Goal: Task Accomplishment & Management: Manage account settings

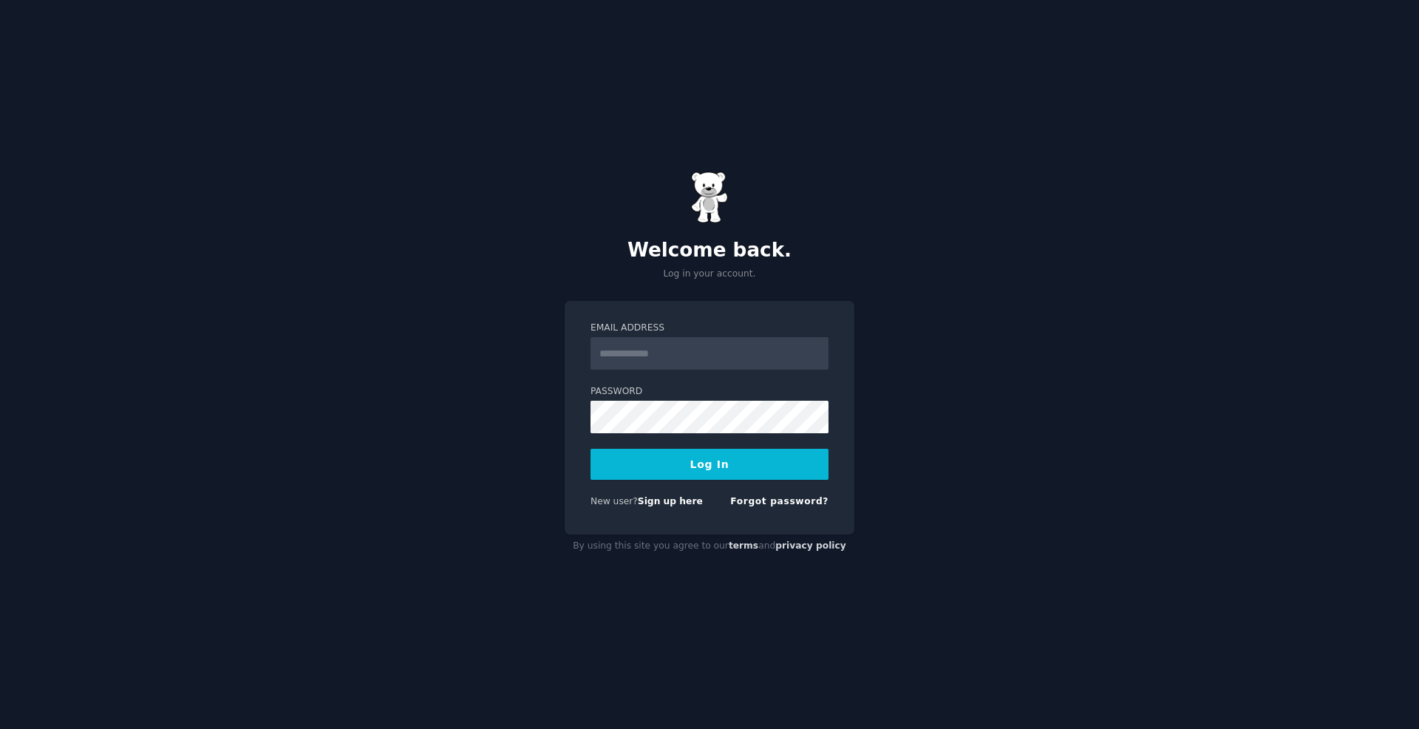
click at [675, 350] on input "Email Address" at bounding box center [710, 353] width 238 height 33
type input "**********"
click at [591, 449] on button "Log In" at bounding box center [710, 464] width 238 height 31
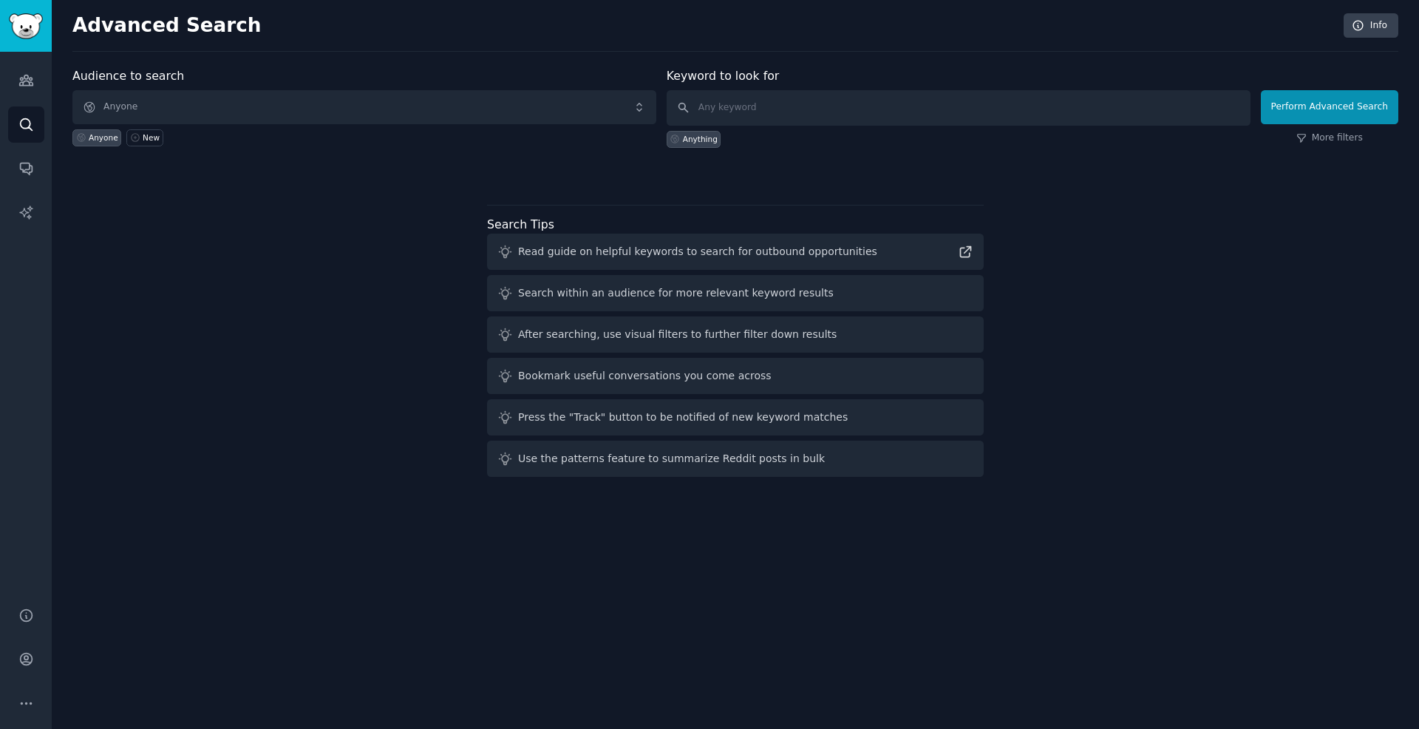
click at [1210, 240] on div "Audience to search Anyone Anyone New Keyword to look for Anything Perform Advan…" at bounding box center [735, 274] width 1326 height 415
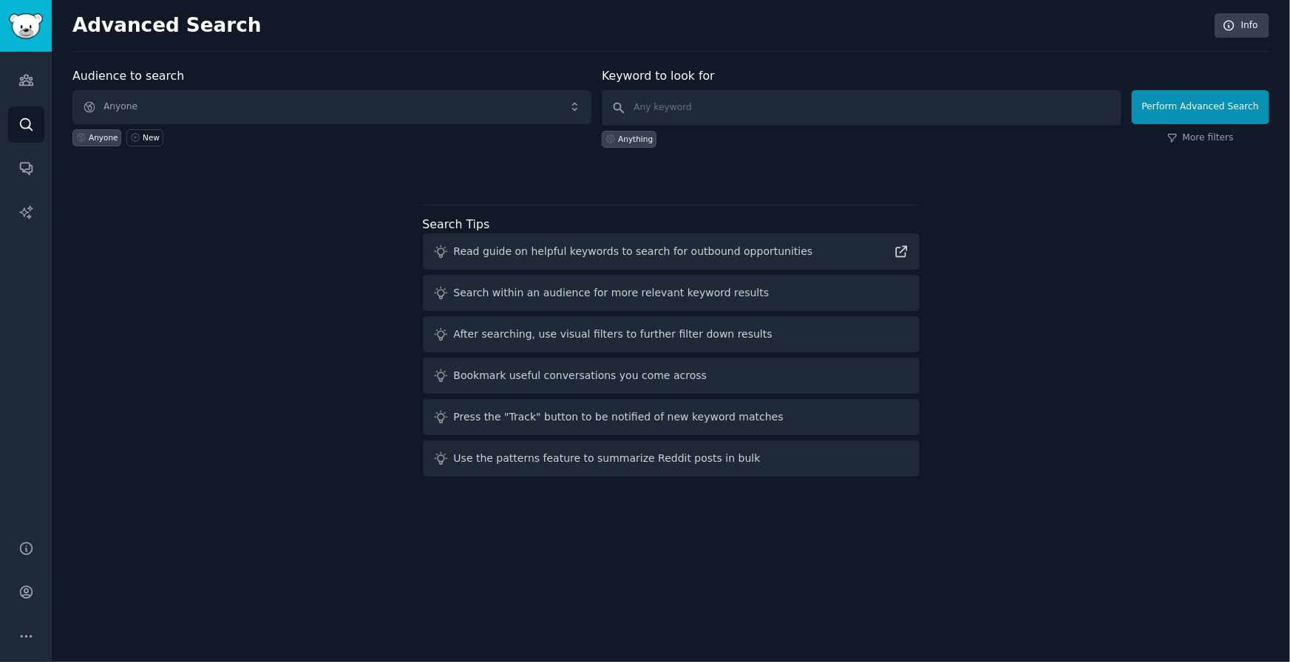
click at [277, 426] on div "Audience to search Anyone Anyone New Keyword to look for Anything Perform Advan…" at bounding box center [670, 274] width 1197 height 415
click at [15, 72] on link "Audiences" at bounding box center [26, 80] width 36 height 36
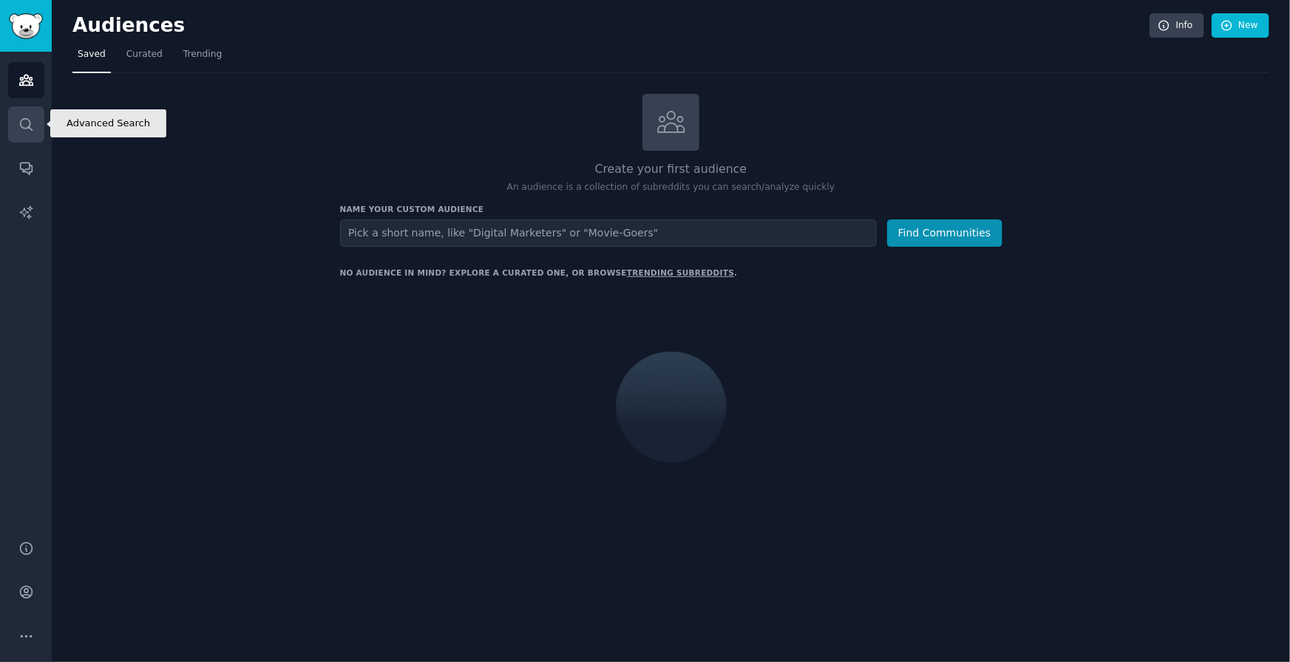
click at [24, 128] on icon "Sidebar" at bounding box center [26, 124] width 12 height 12
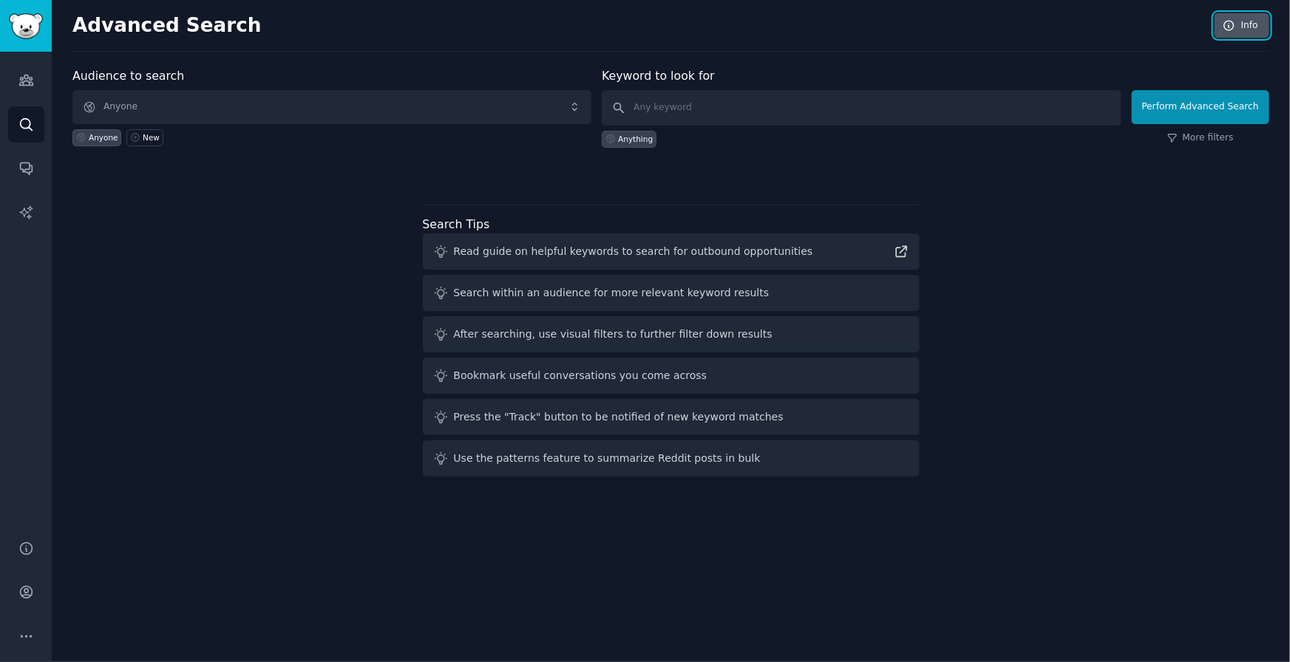
click at [1227, 21] on icon at bounding box center [1229, 25] width 13 height 13
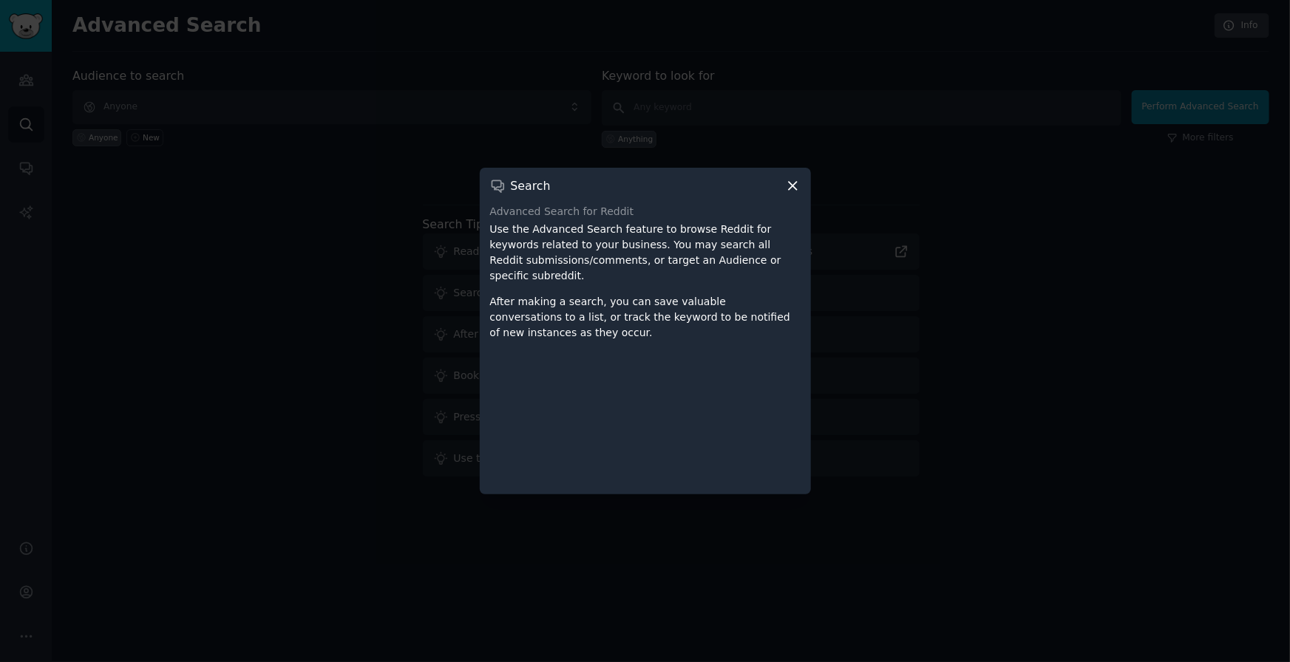
click at [962, 68] on div at bounding box center [645, 331] width 1290 height 662
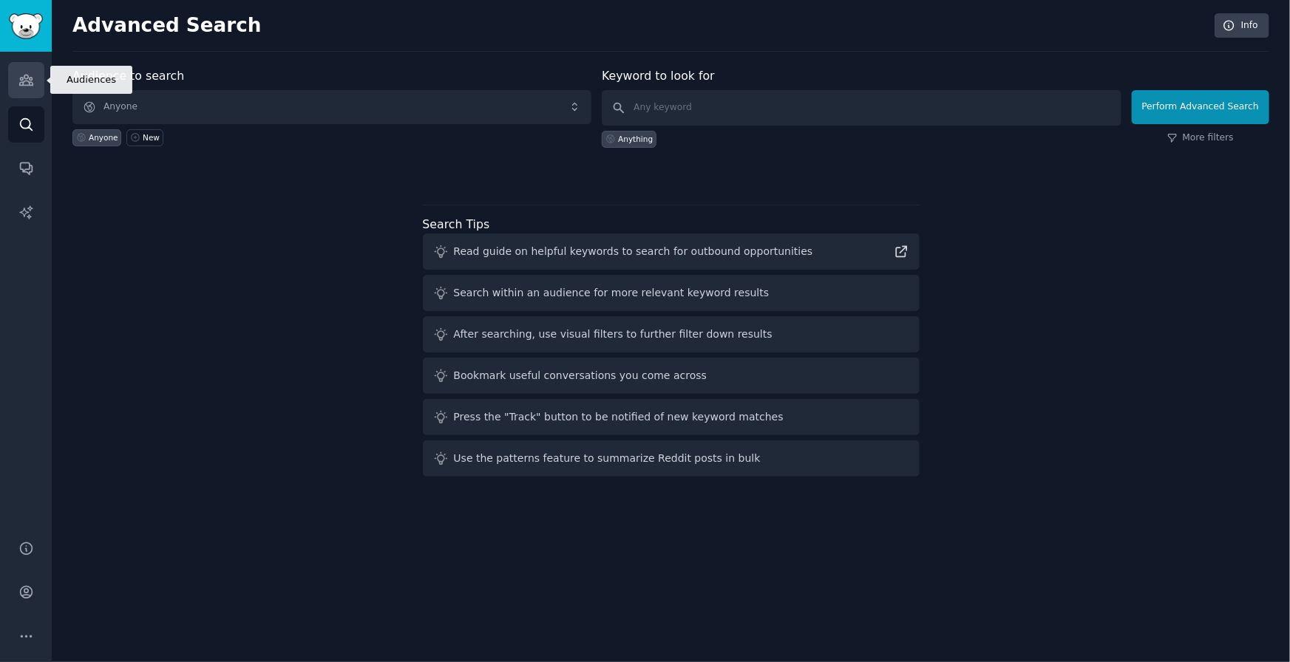
click at [29, 84] on icon "Sidebar" at bounding box center [25, 80] width 13 height 10
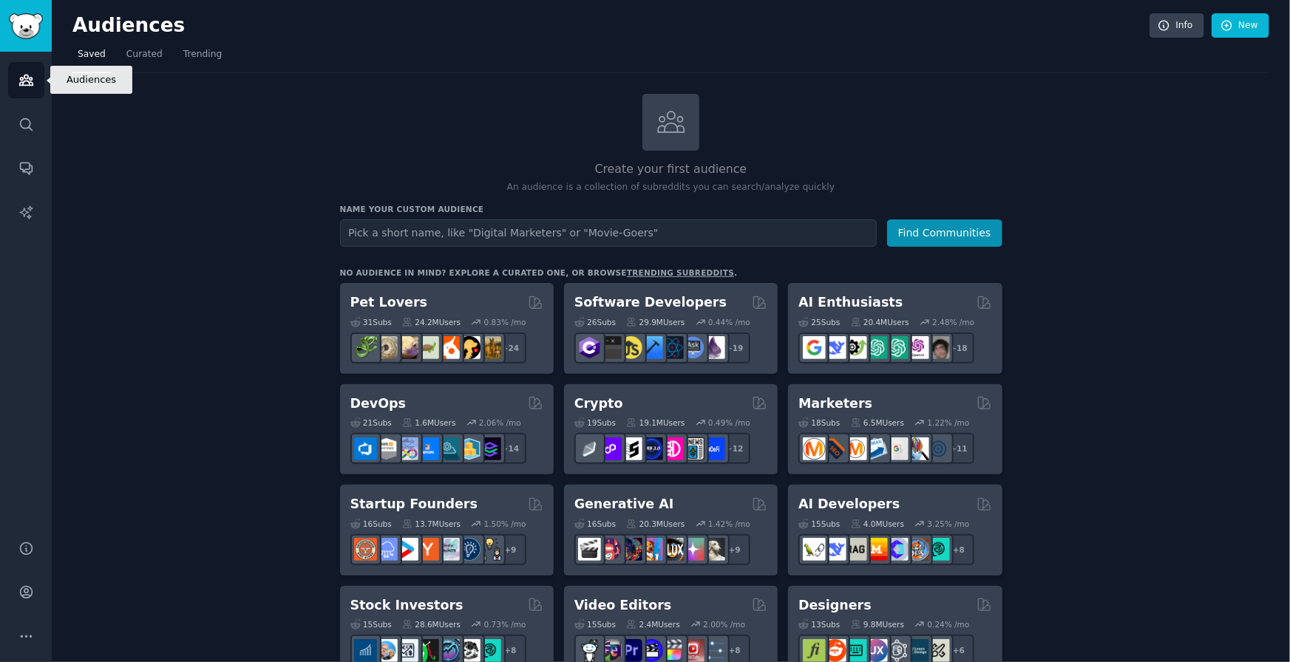
click at [29, 84] on icon "Sidebar" at bounding box center [25, 80] width 13 height 10
click at [18, 207] on icon "Sidebar" at bounding box center [26, 213] width 16 height 16
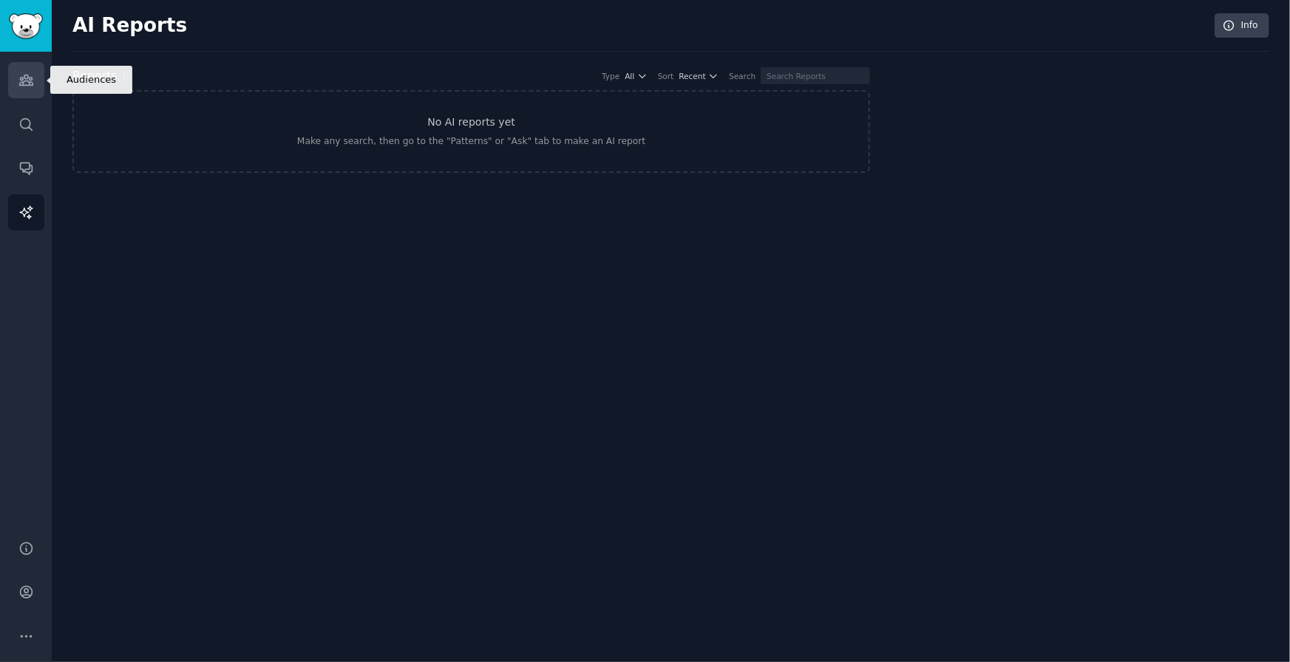
click at [30, 93] on link "Audiences" at bounding box center [26, 80] width 36 height 36
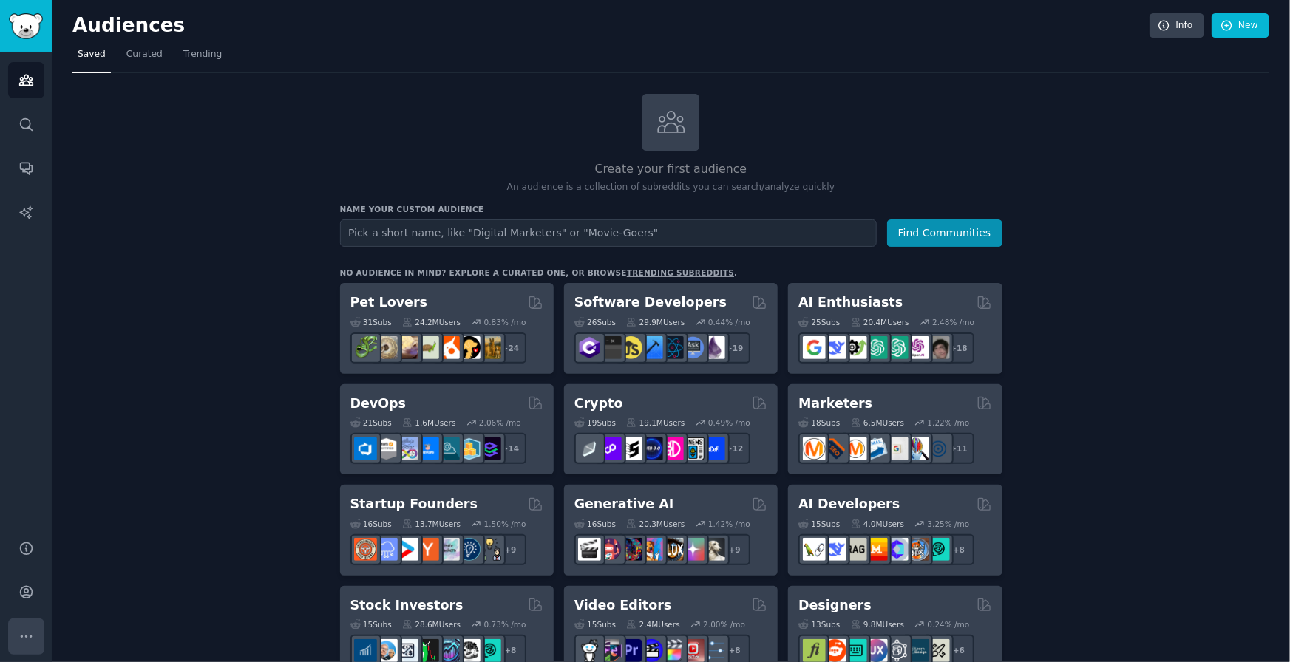
click at [26, 633] on icon "Sidebar" at bounding box center [26, 637] width 16 height 16
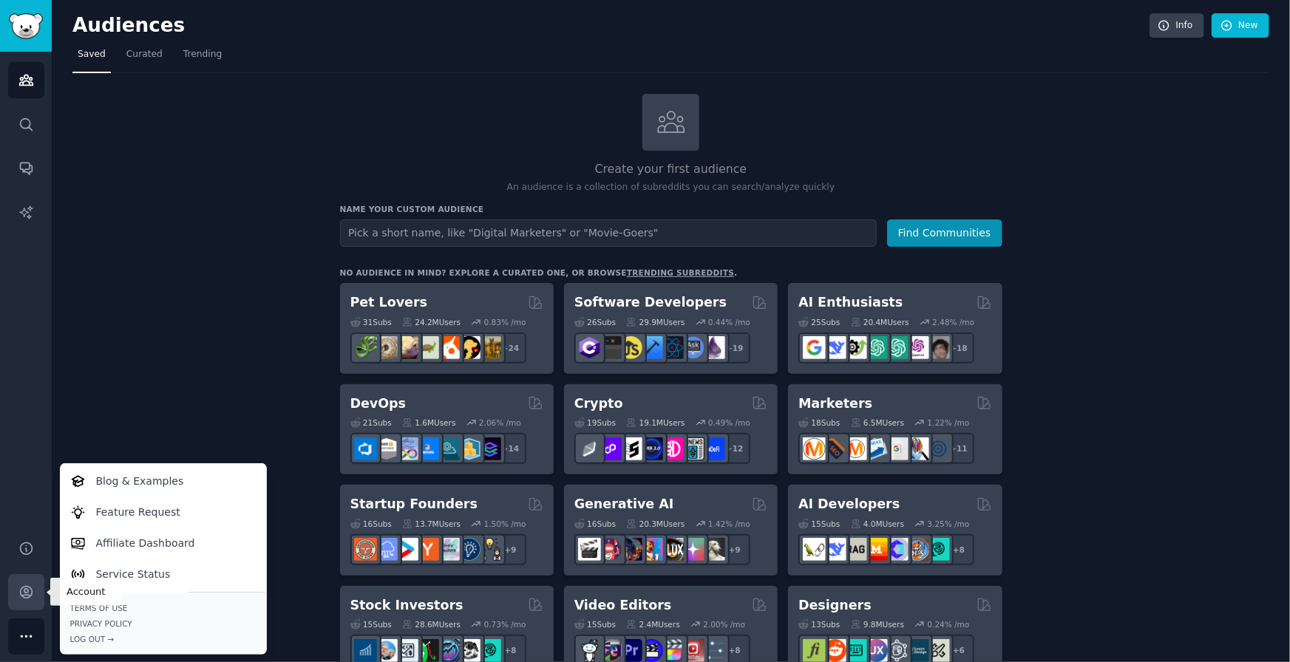
click at [33, 592] on icon "Sidebar" at bounding box center [26, 593] width 16 height 16
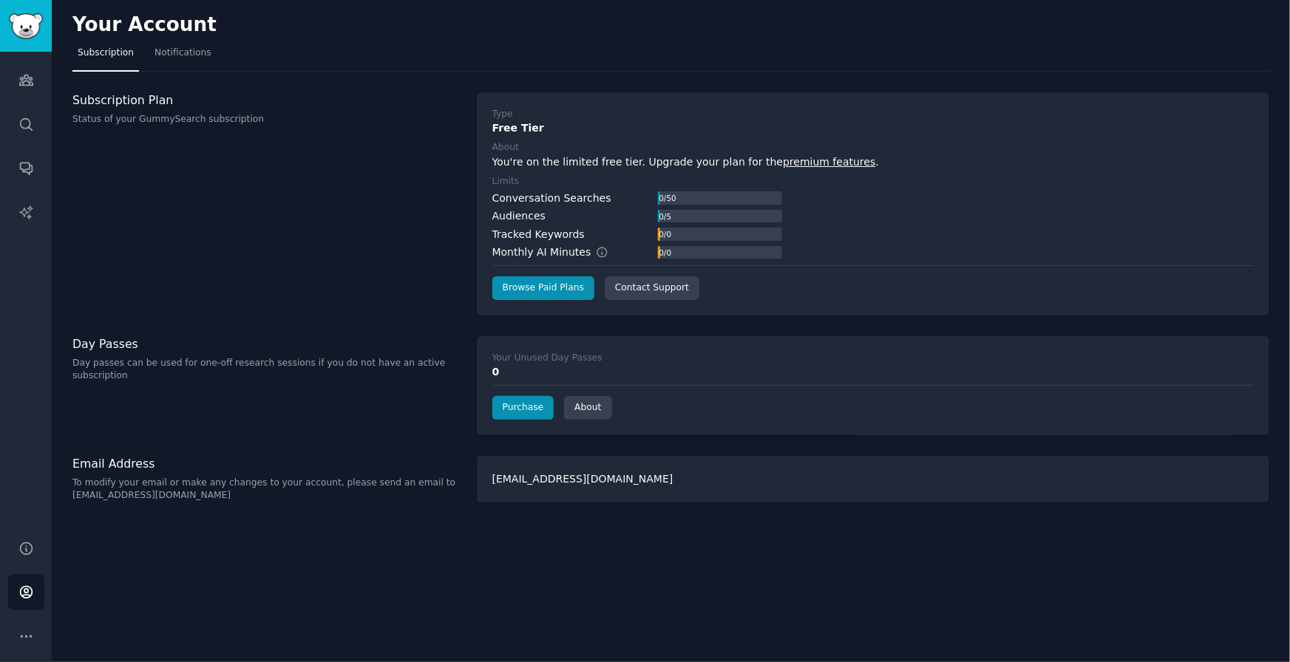
drag, startPoint x: 572, startPoint y: 473, endPoint x: 449, endPoint y: 446, distance: 126.5
click at [449, 446] on div "Your Account Subscription Notifications Subscription Plan Status of your GummyS…" at bounding box center [671, 331] width 1238 height 662
drag, startPoint x: 543, startPoint y: 481, endPoint x: 461, endPoint y: 482, distance: 82.8
click at [543, 481] on div "[EMAIL_ADDRESS][DOMAIN_NAME]" at bounding box center [873, 479] width 793 height 47
click at [18, 66] on link "Audiences" at bounding box center [26, 80] width 36 height 36
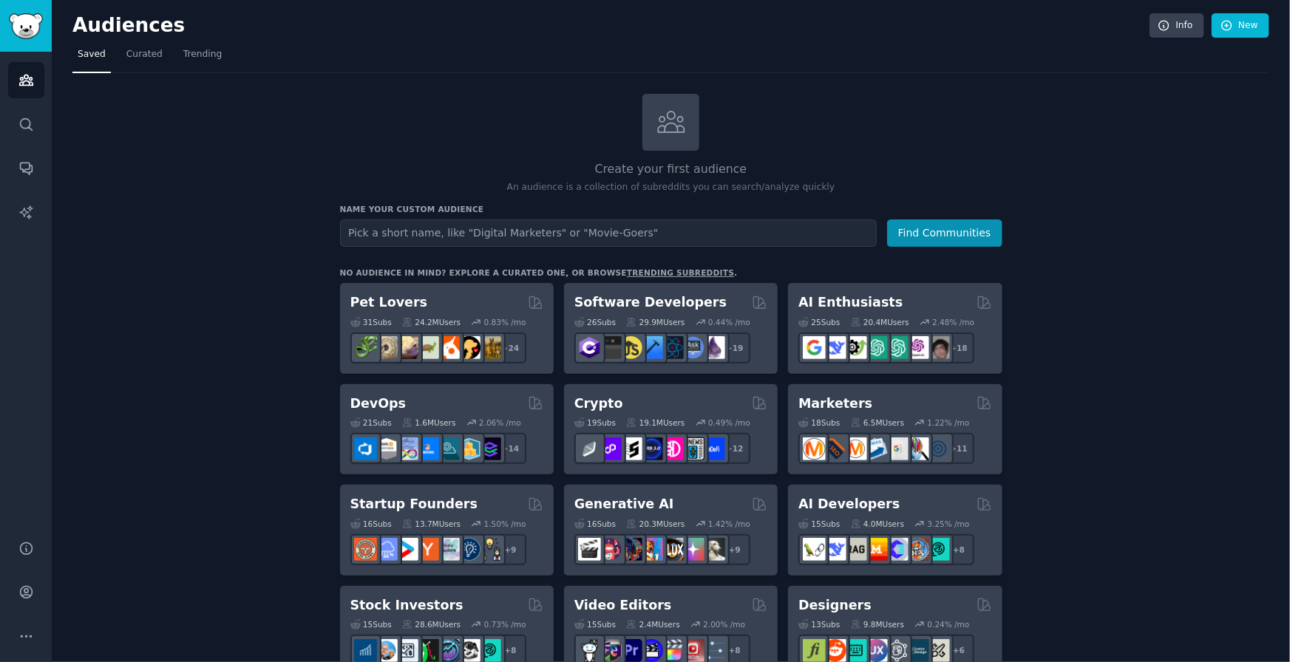
click at [27, 143] on div "Audiences Search Conversations AI Reports" at bounding box center [26, 287] width 52 height 471
click at [22, 171] on icon "Sidebar" at bounding box center [26, 169] width 12 height 12
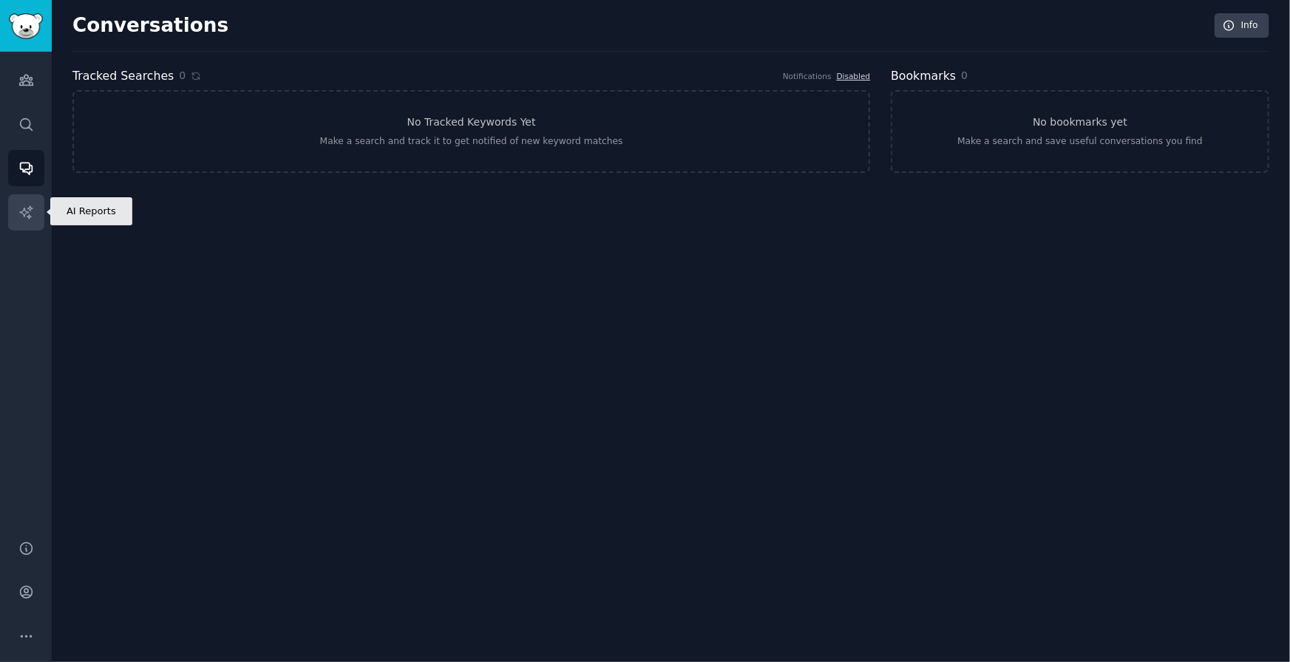
click at [21, 223] on link "AI Reports" at bounding box center [26, 212] width 36 height 36
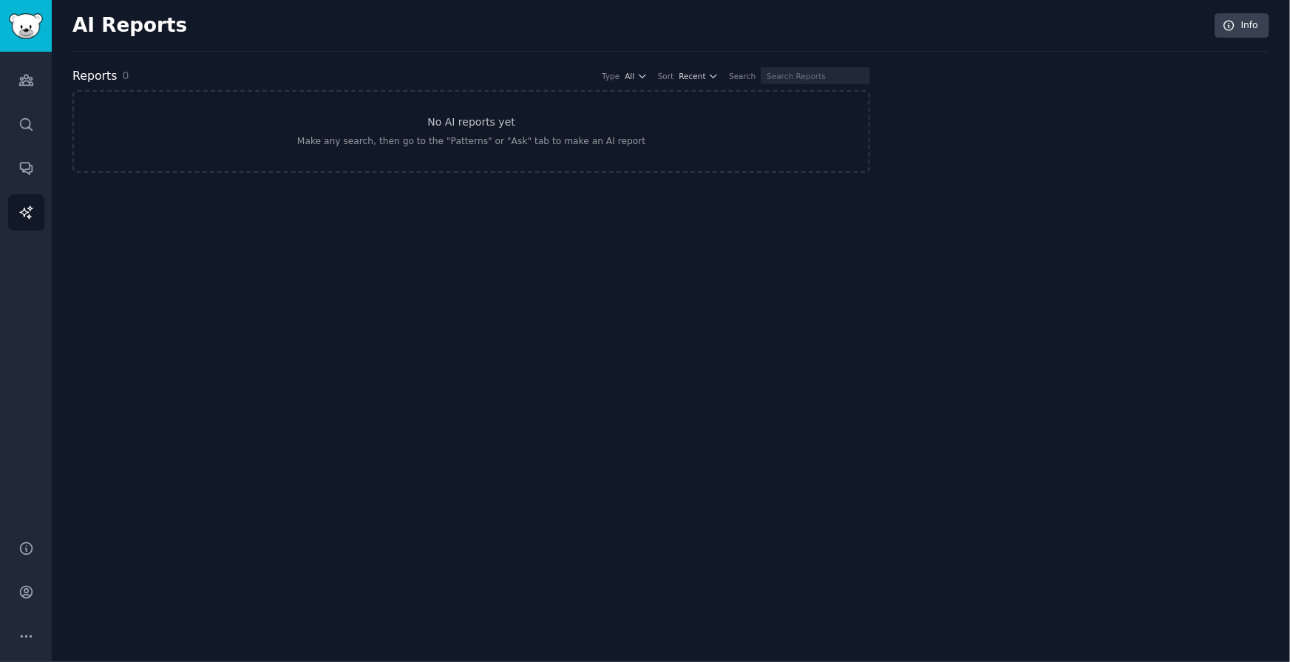
click at [37, 615] on div "Help Account More" at bounding box center [26, 593] width 52 height 140
click at [37, 642] on button "More" at bounding box center [26, 637] width 36 height 36
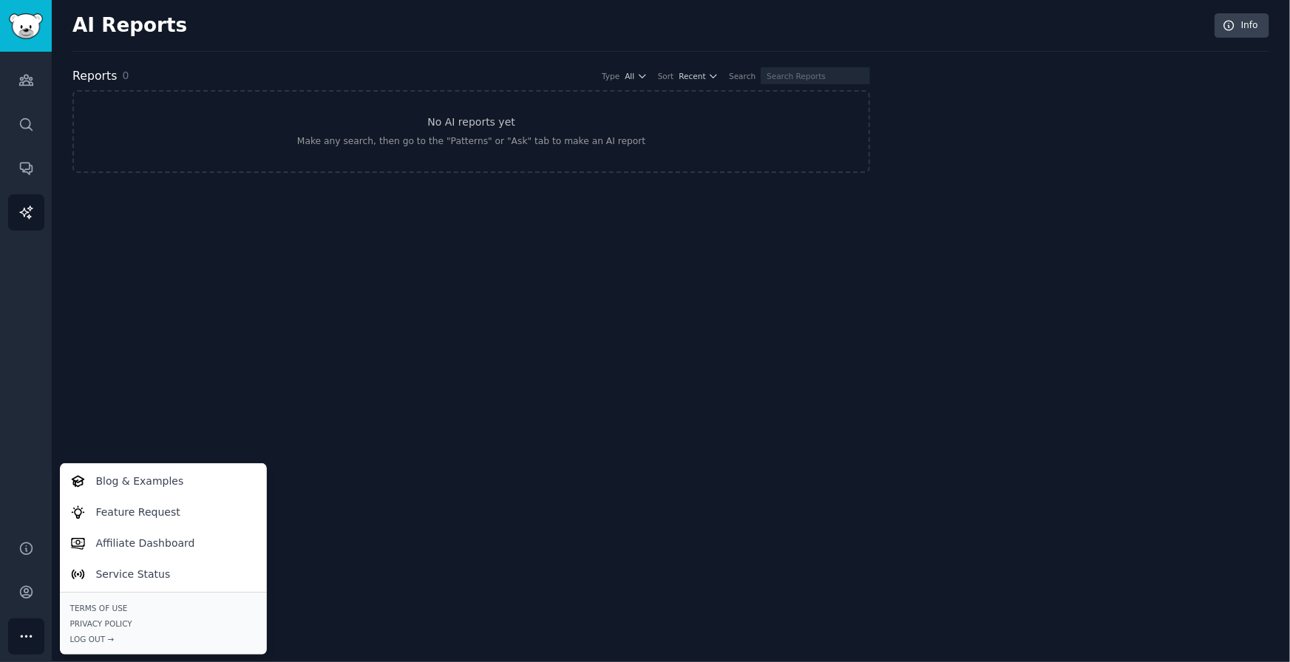
click at [31, 640] on icon "Sidebar" at bounding box center [26, 637] width 16 height 16
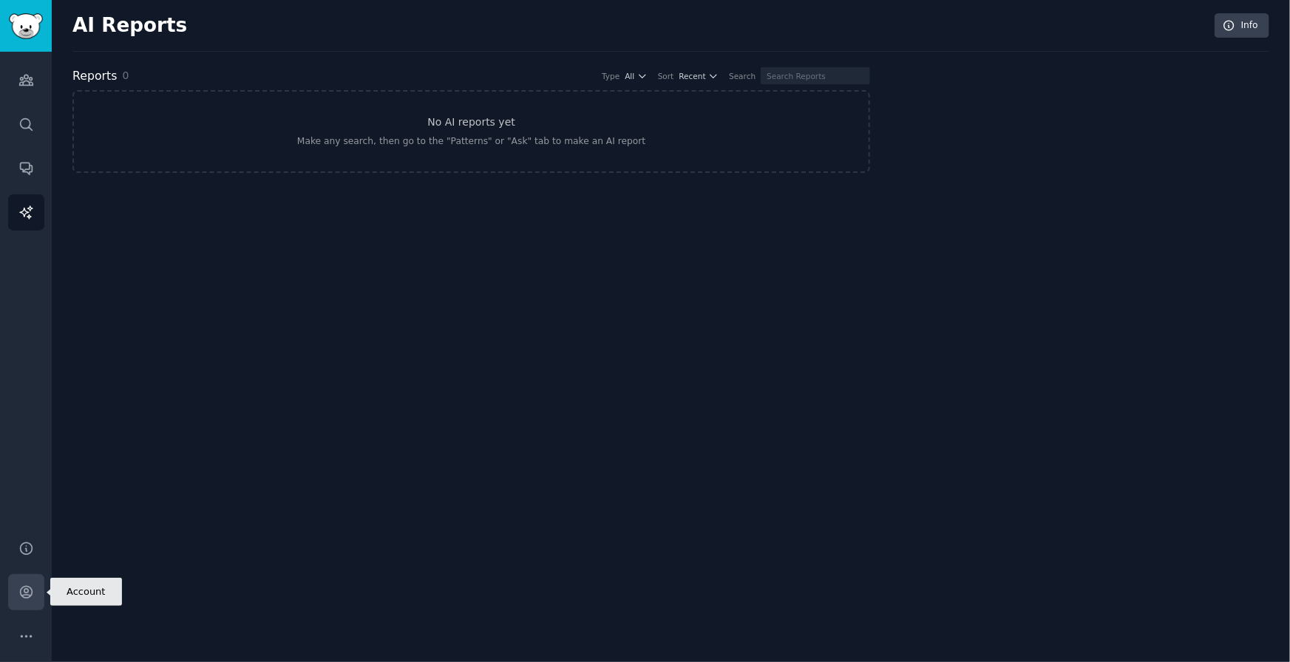
click at [41, 583] on link "Account" at bounding box center [26, 592] width 36 height 36
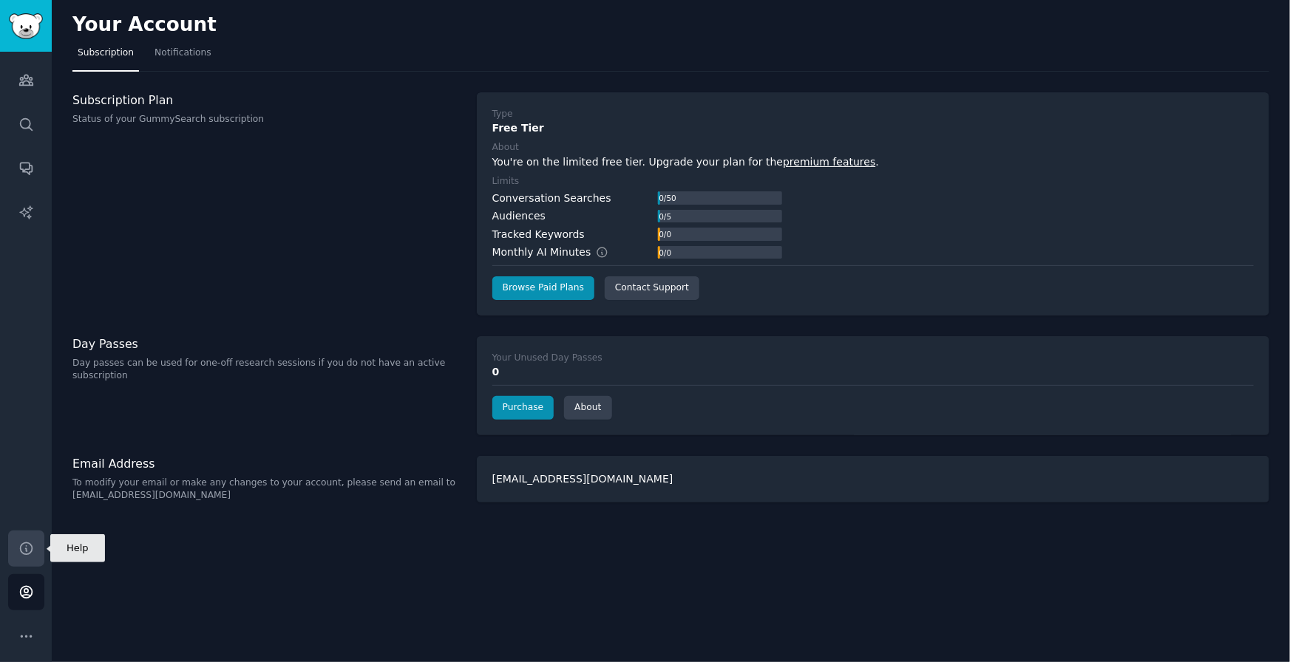
click at [27, 534] on link "Help" at bounding box center [26, 549] width 36 height 36
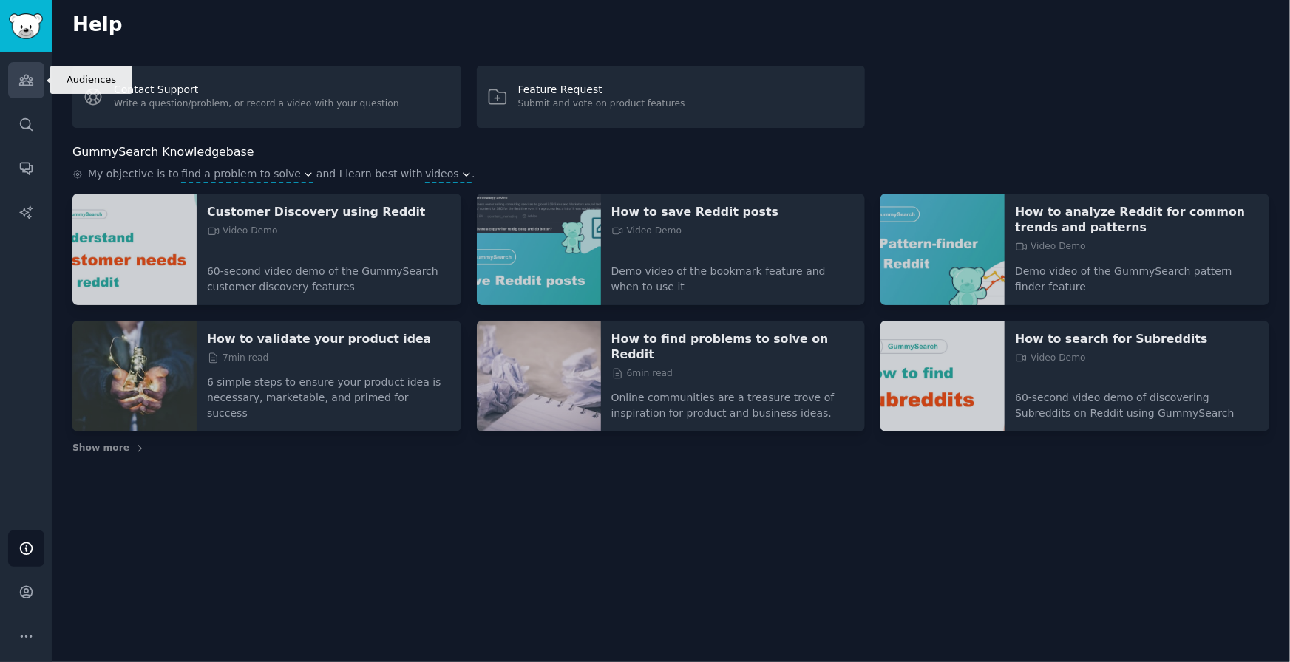
click at [27, 85] on icon "Sidebar" at bounding box center [25, 80] width 13 height 10
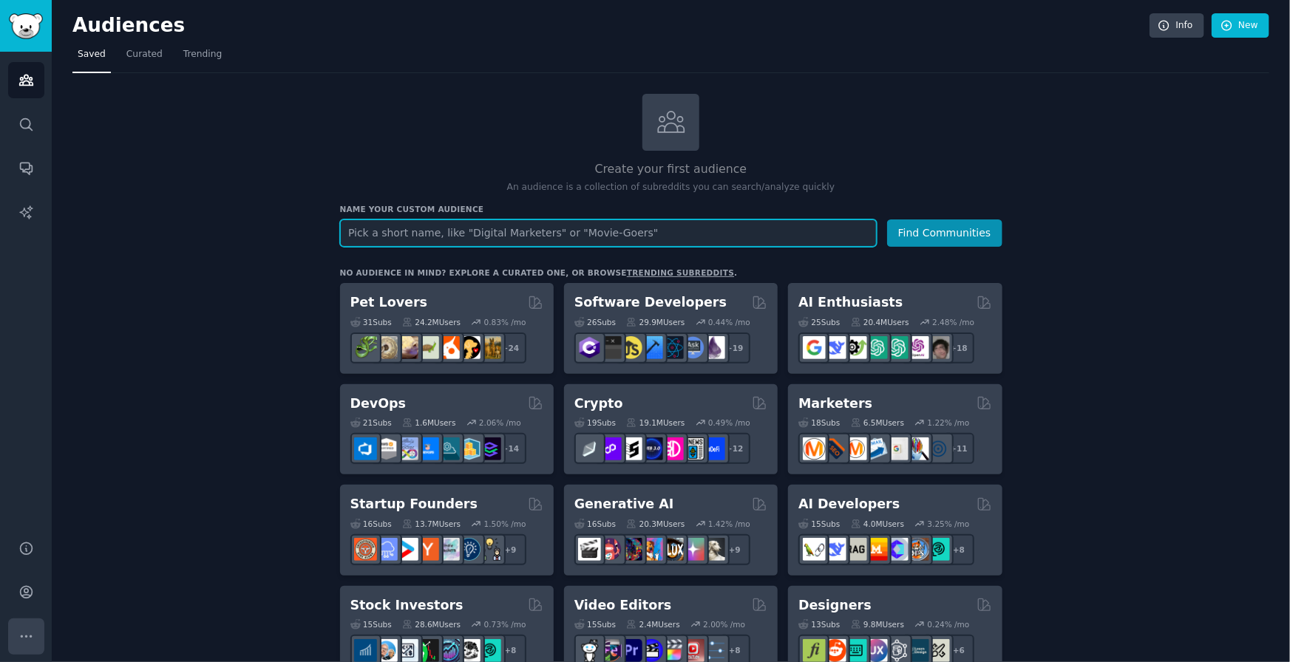
click at [30, 623] on button "More" at bounding box center [26, 637] width 36 height 36
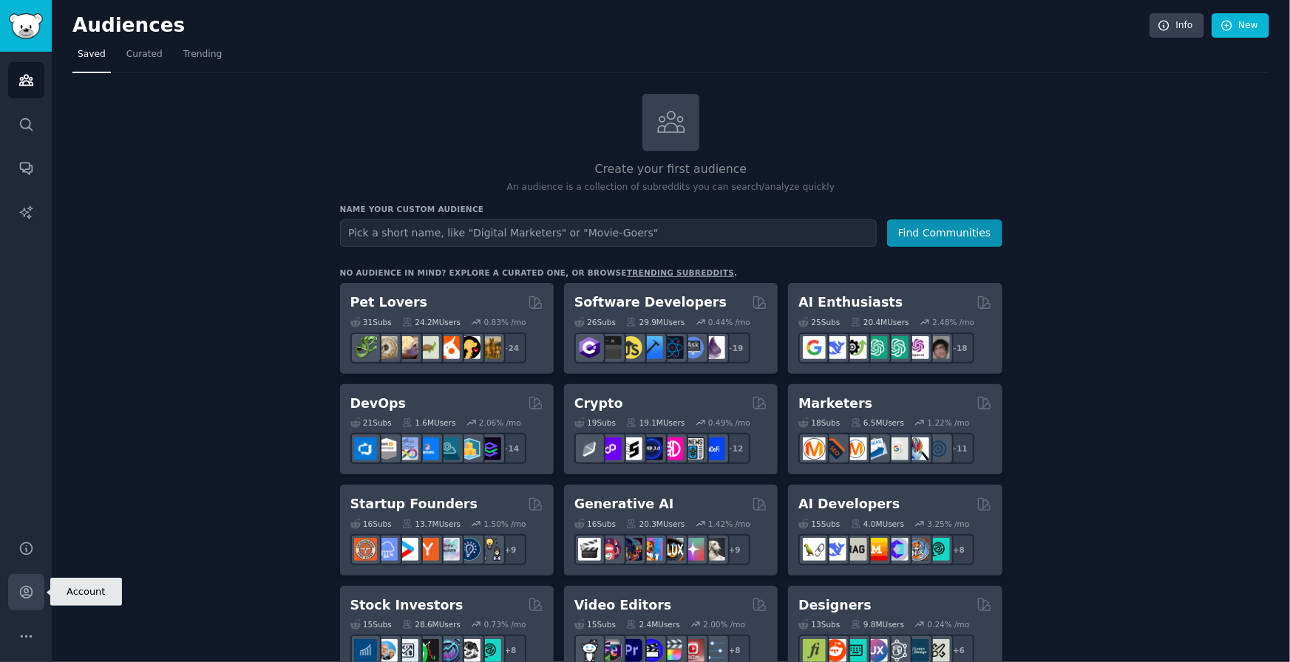
click at [26, 588] on icon "Sidebar" at bounding box center [26, 593] width 16 height 16
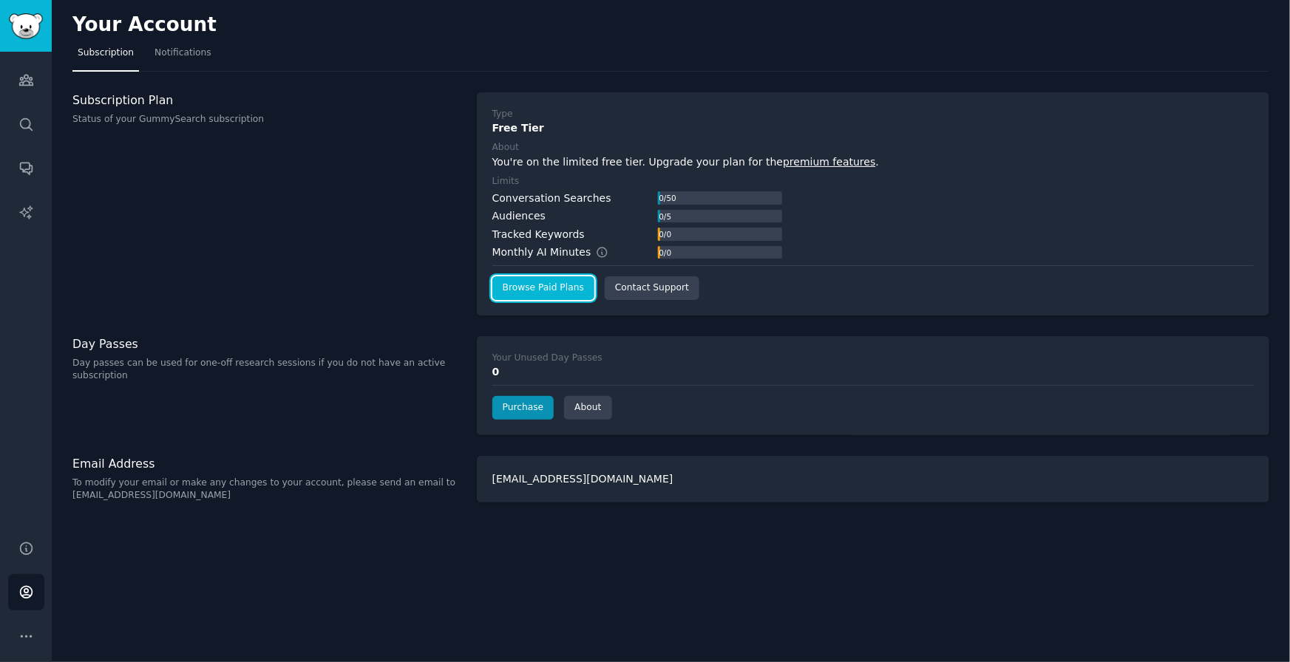
click at [548, 288] on link "Browse Paid Plans" at bounding box center [543, 289] width 102 height 24
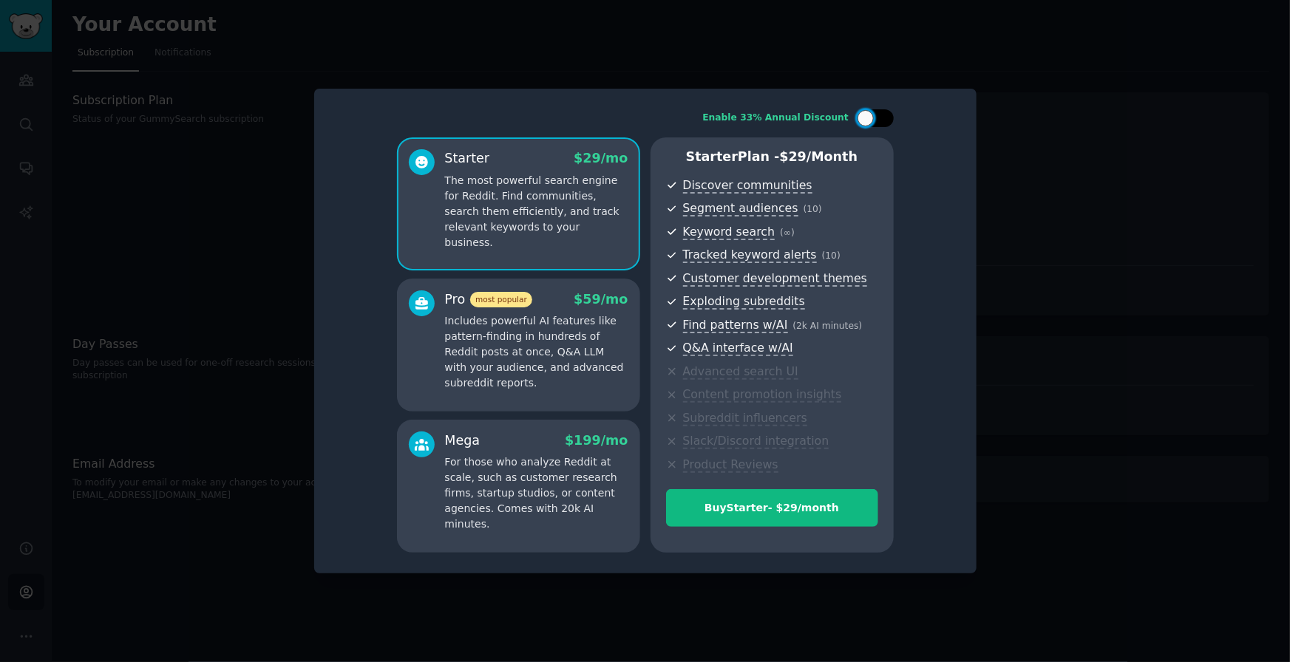
click at [866, 111] on div at bounding box center [866, 118] width 16 height 16
click at [866, 117] on icon at bounding box center [866, 119] width 5 height 4
checkbox input "false"
click at [1155, 111] on div at bounding box center [645, 331] width 1290 height 662
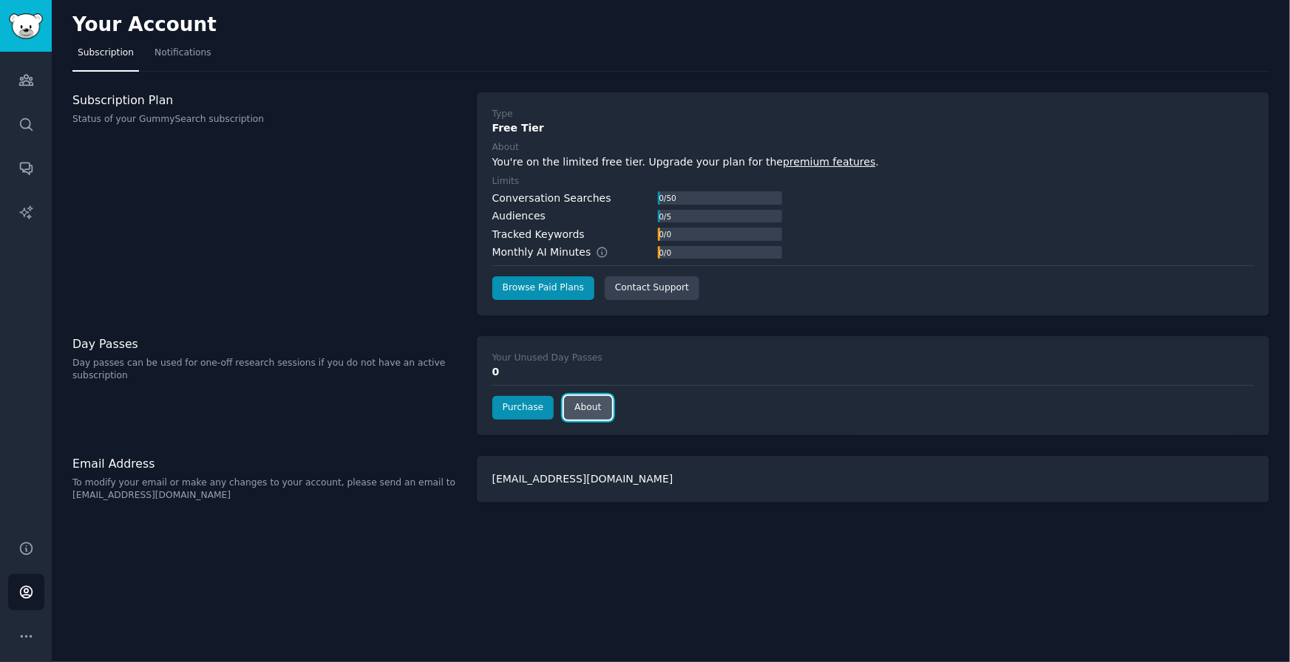
click at [569, 409] on link "About" at bounding box center [587, 408] width 47 height 24
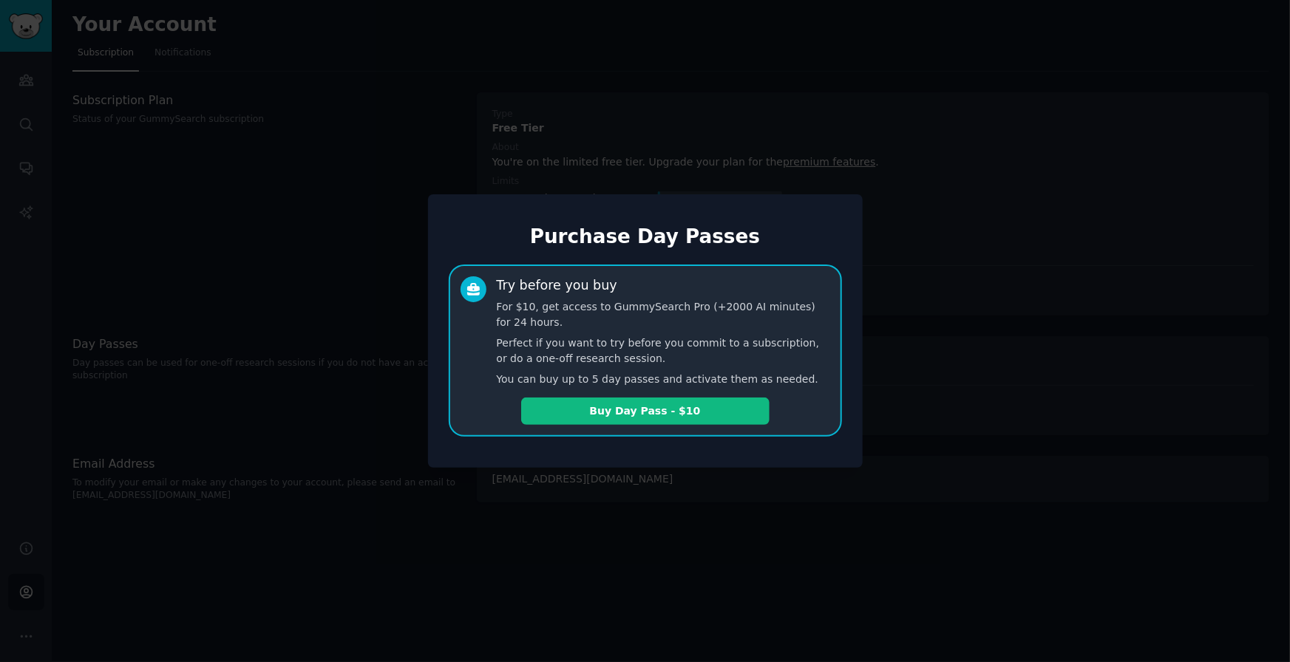
click at [369, 427] on div at bounding box center [645, 331] width 1290 height 662
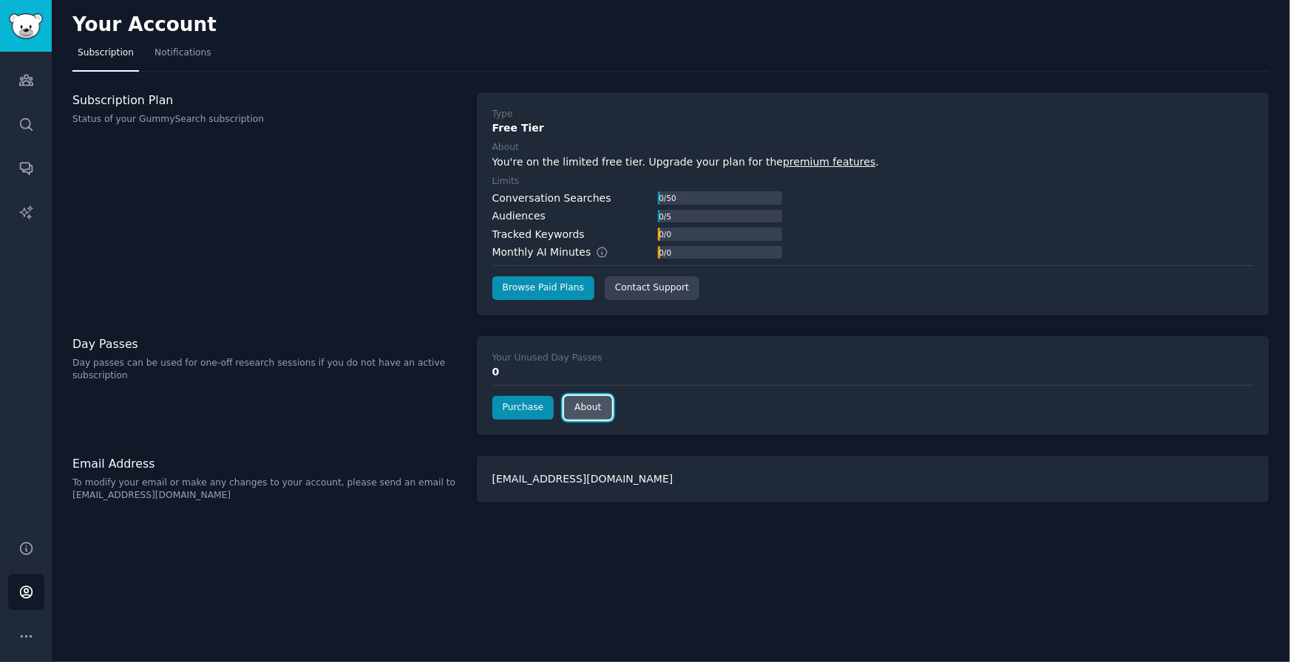
click at [573, 399] on link "About" at bounding box center [587, 408] width 47 height 24
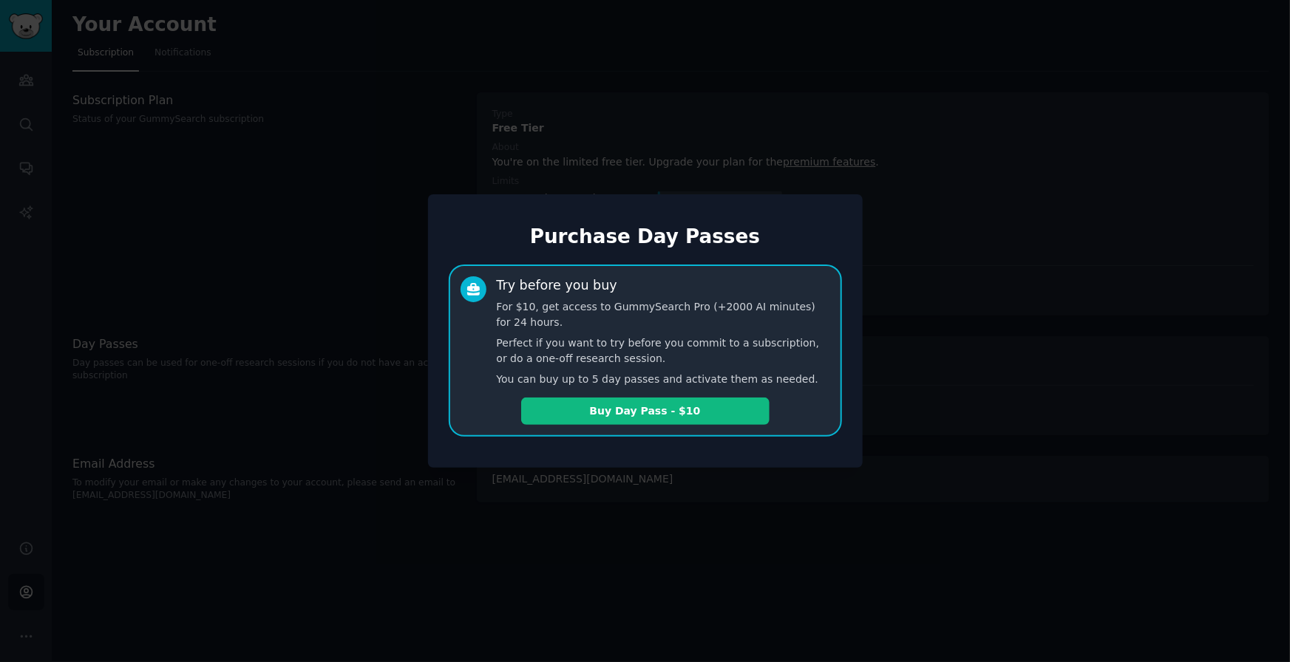
click at [288, 393] on div at bounding box center [645, 331] width 1290 height 662
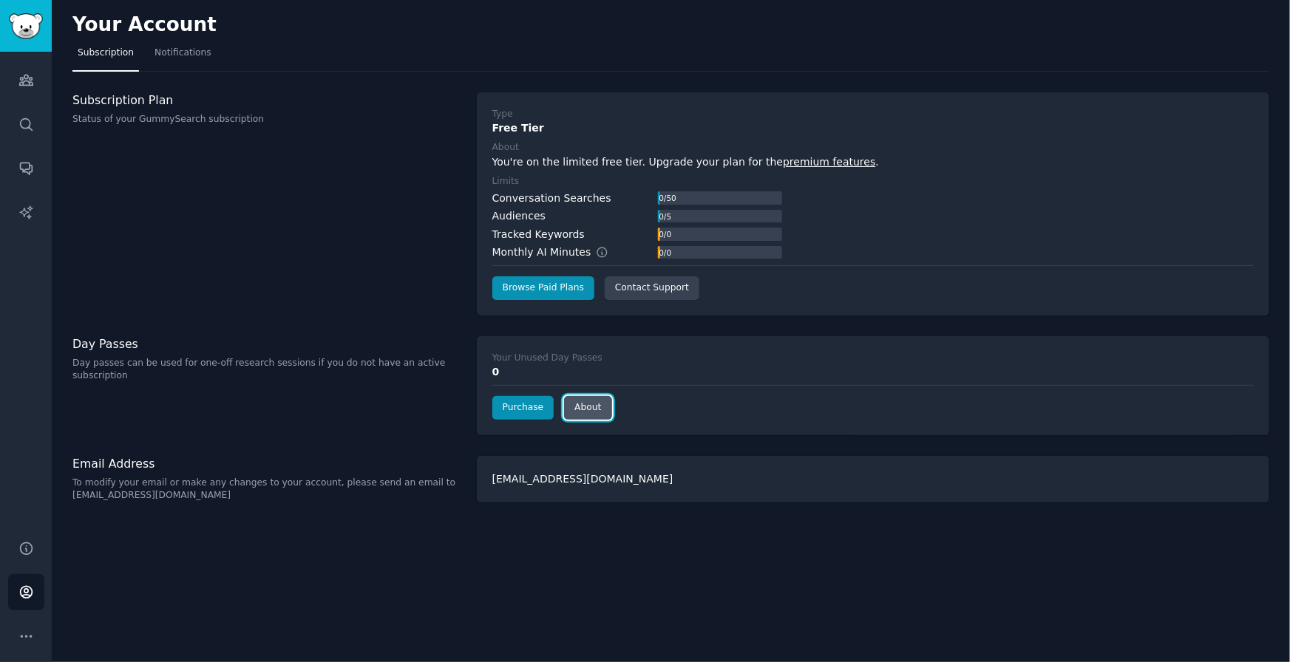
click at [586, 407] on link "About" at bounding box center [587, 408] width 47 height 24
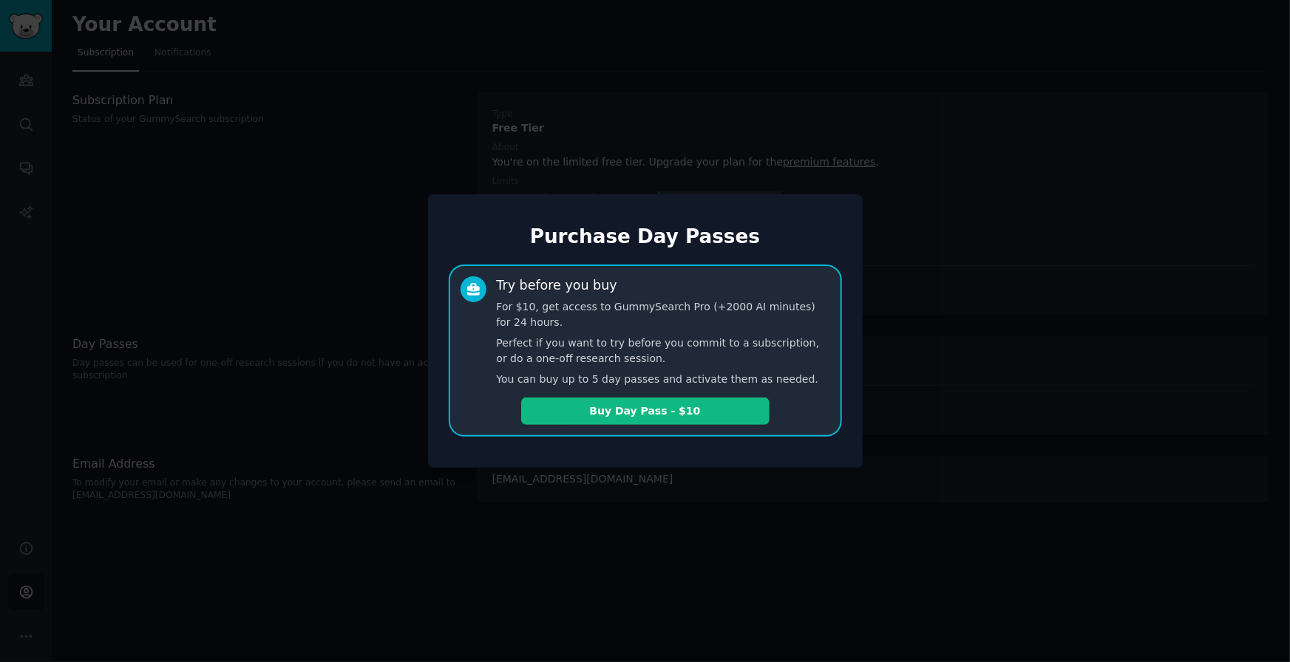
click at [339, 371] on div at bounding box center [645, 331] width 1290 height 662
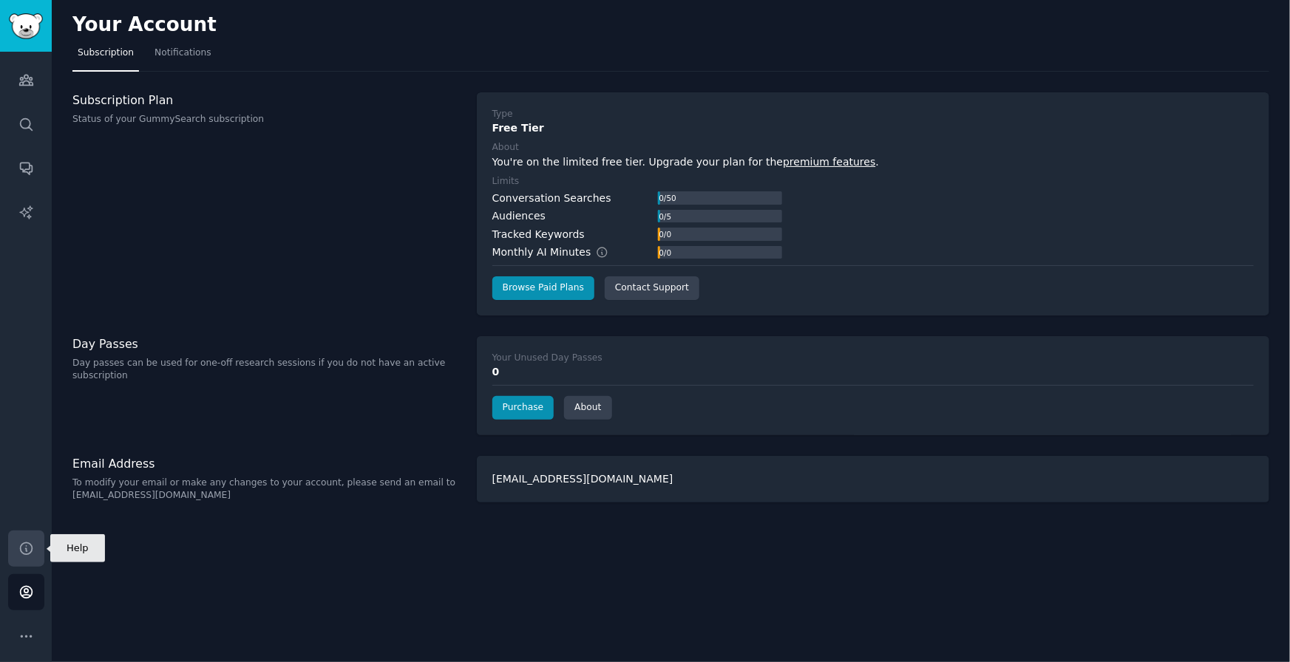
click at [25, 532] on link "Help" at bounding box center [26, 549] width 36 height 36
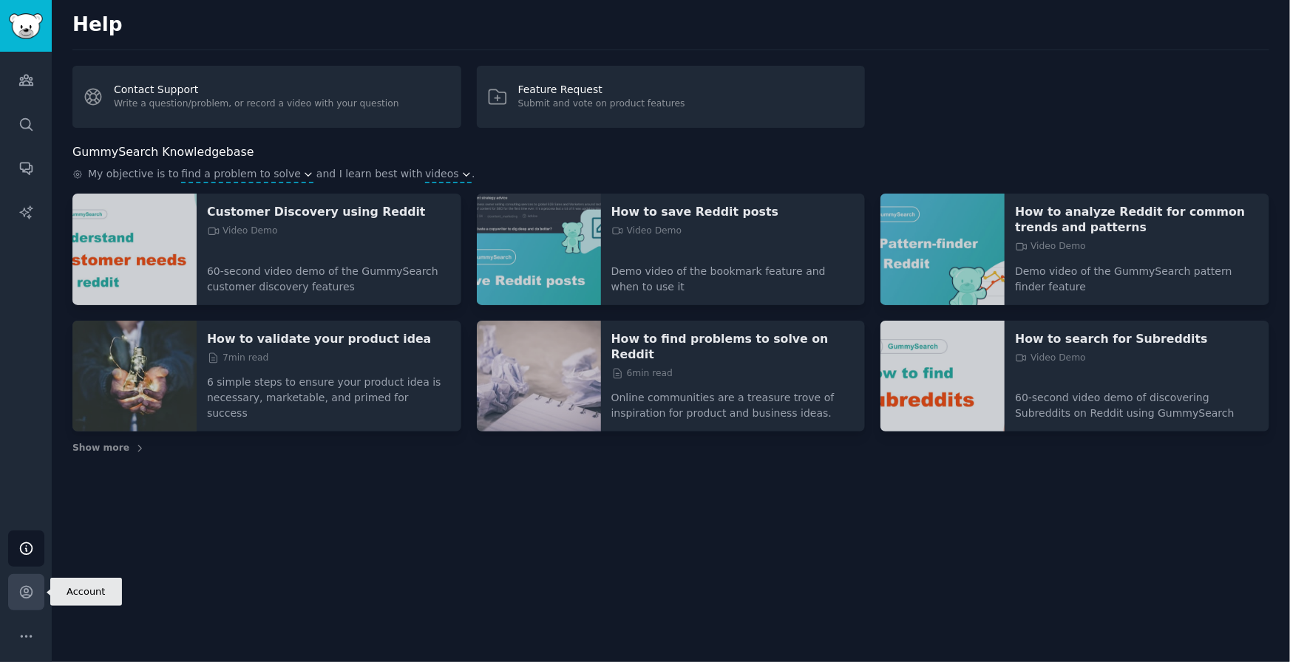
click at [24, 587] on icon "Sidebar" at bounding box center [26, 593] width 12 height 12
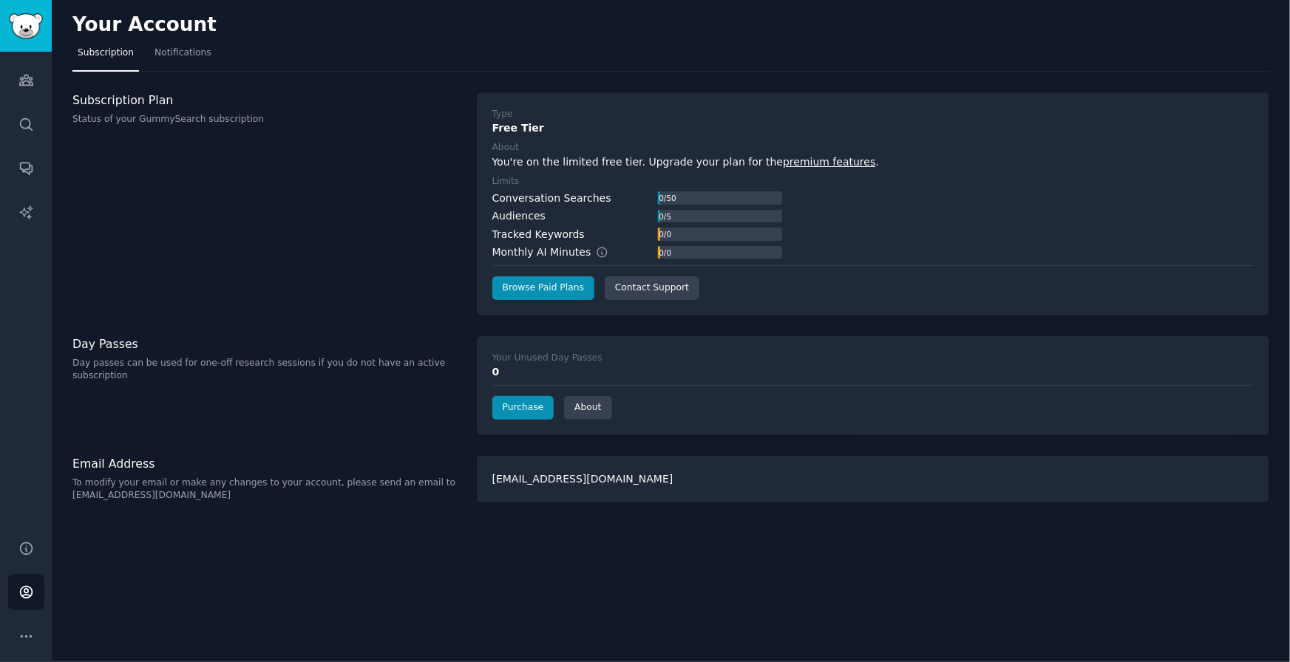
click at [1, 637] on div "Help Account More" at bounding box center [26, 593] width 52 height 140
click at [11, 634] on button "More" at bounding box center [26, 637] width 36 height 36
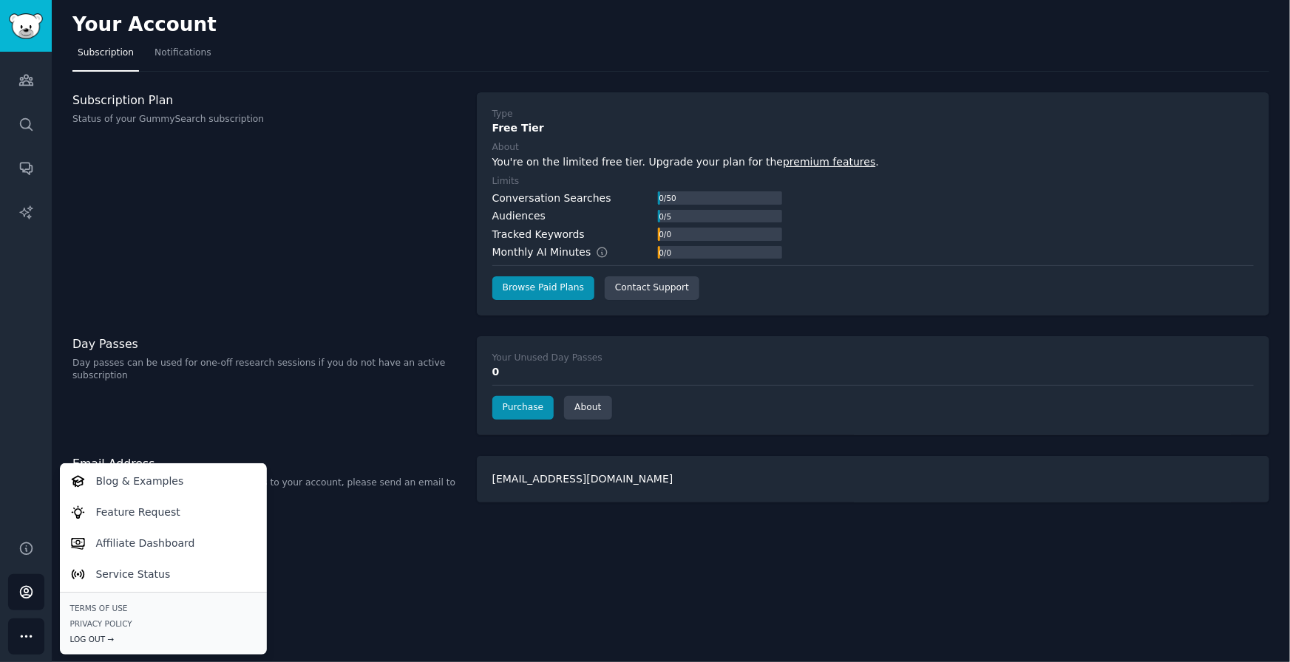
click at [102, 634] on div "Log Out →" at bounding box center [163, 639] width 186 height 10
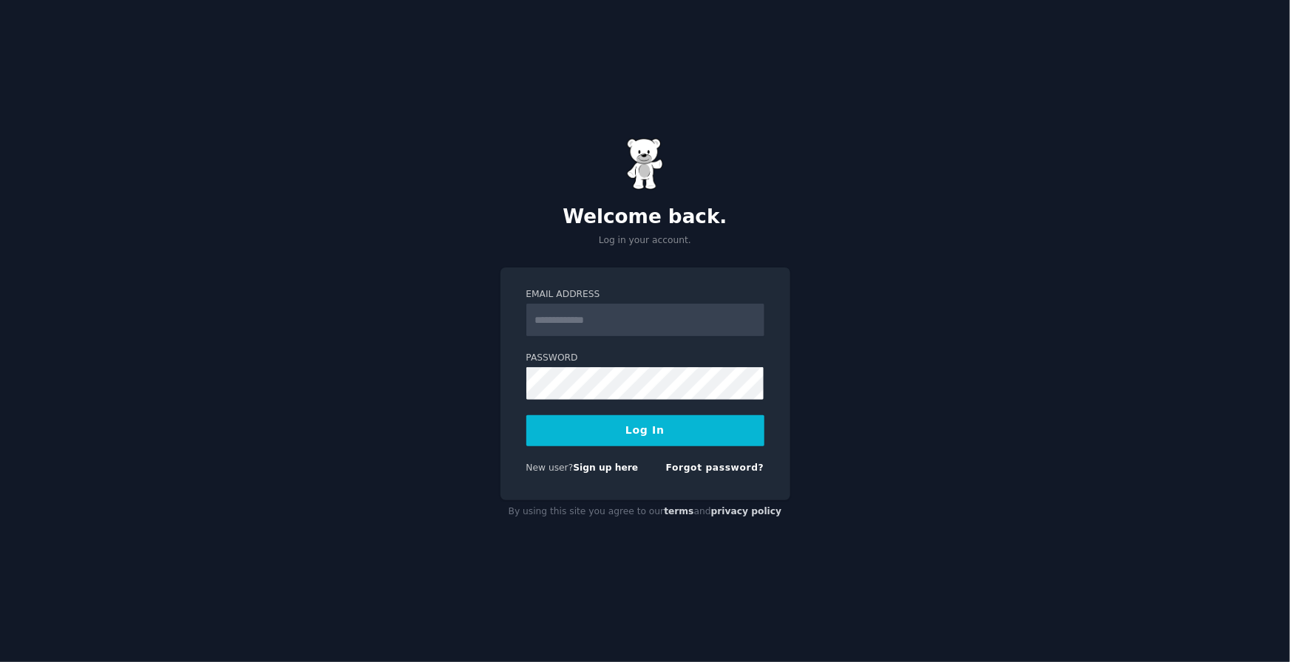
click at [633, 325] on input "Email Address" at bounding box center [645, 320] width 238 height 33
type input "**********"
click at [526, 415] on button "Log In" at bounding box center [645, 430] width 238 height 31
